Goal: Task Accomplishment & Management: Manage account settings

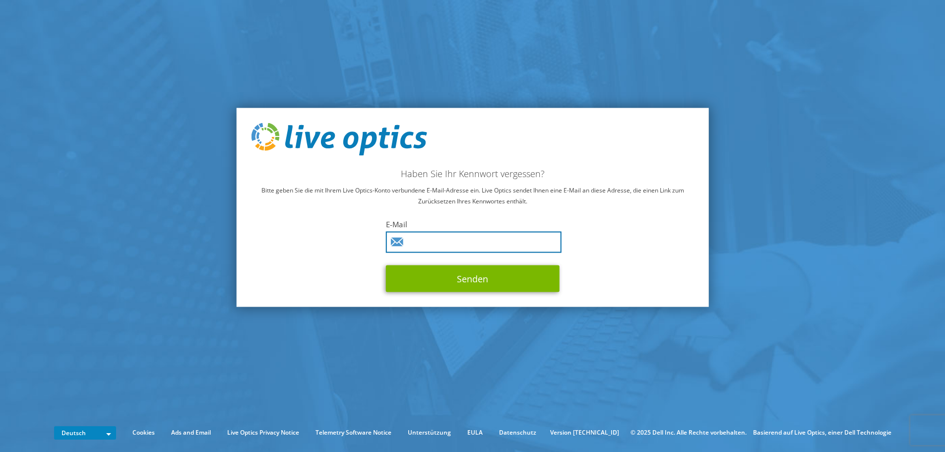
click at [489, 246] on input "text" at bounding box center [474, 241] width 176 height 21
paste input "ubada.choudhary@gp-ruesselsheim.de"
type input "ubada.choudhary@gp-ruesselsheim.de"
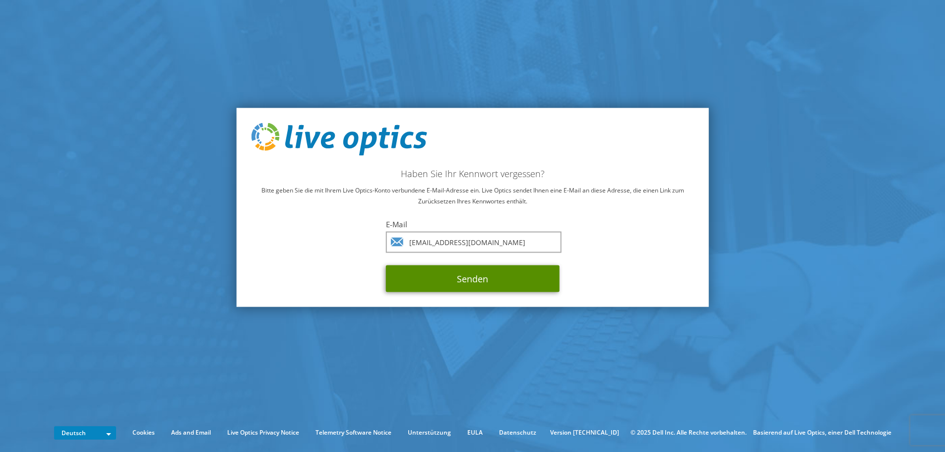
click at [486, 274] on button "Senden" at bounding box center [473, 278] width 174 height 27
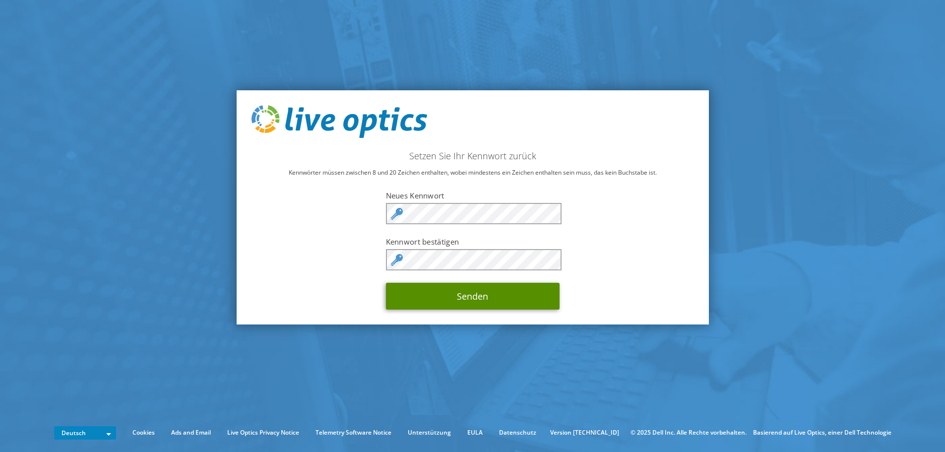
click at [509, 297] on button "Senden" at bounding box center [473, 296] width 174 height 27
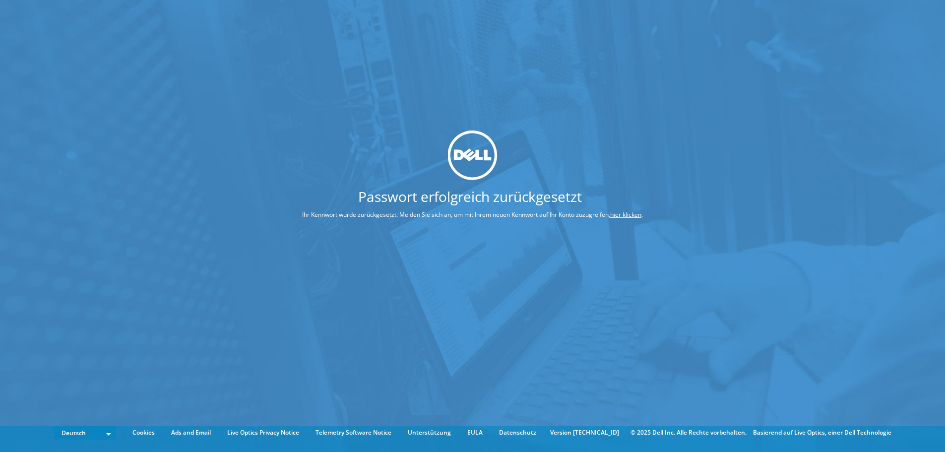
drag, startPoint x: 425, startPoint y: 172, endPoint x: 469, endPoint y: 160, distance: 46.1
click at [431, 176] on div at bounding box center [472, 156] width 415 height 50
click at [470, 160] on img at bounding box center [473, 156] width 50 height 50
